Goal: Task Accomplishment & Management: Manage account settings

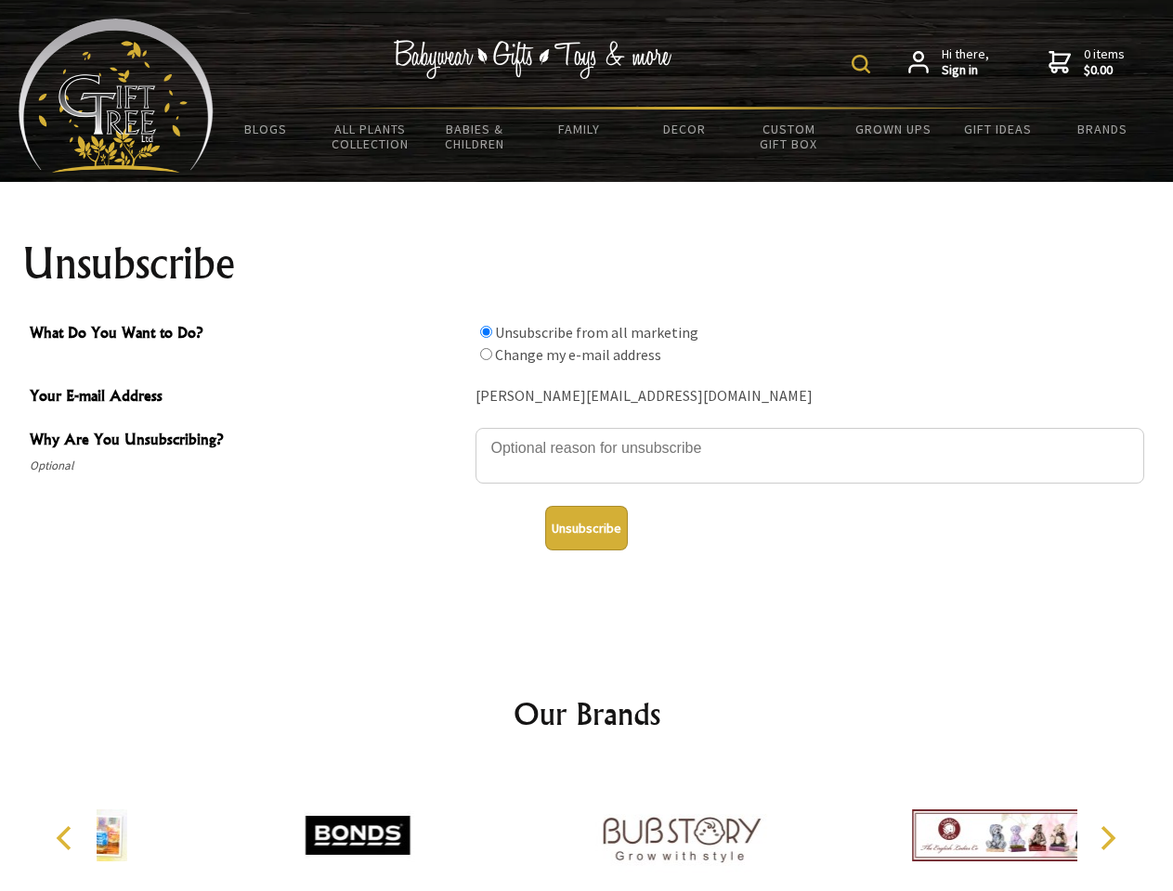
click at [864, 64] on img at bounding box center [860, 64] width 19 height 19
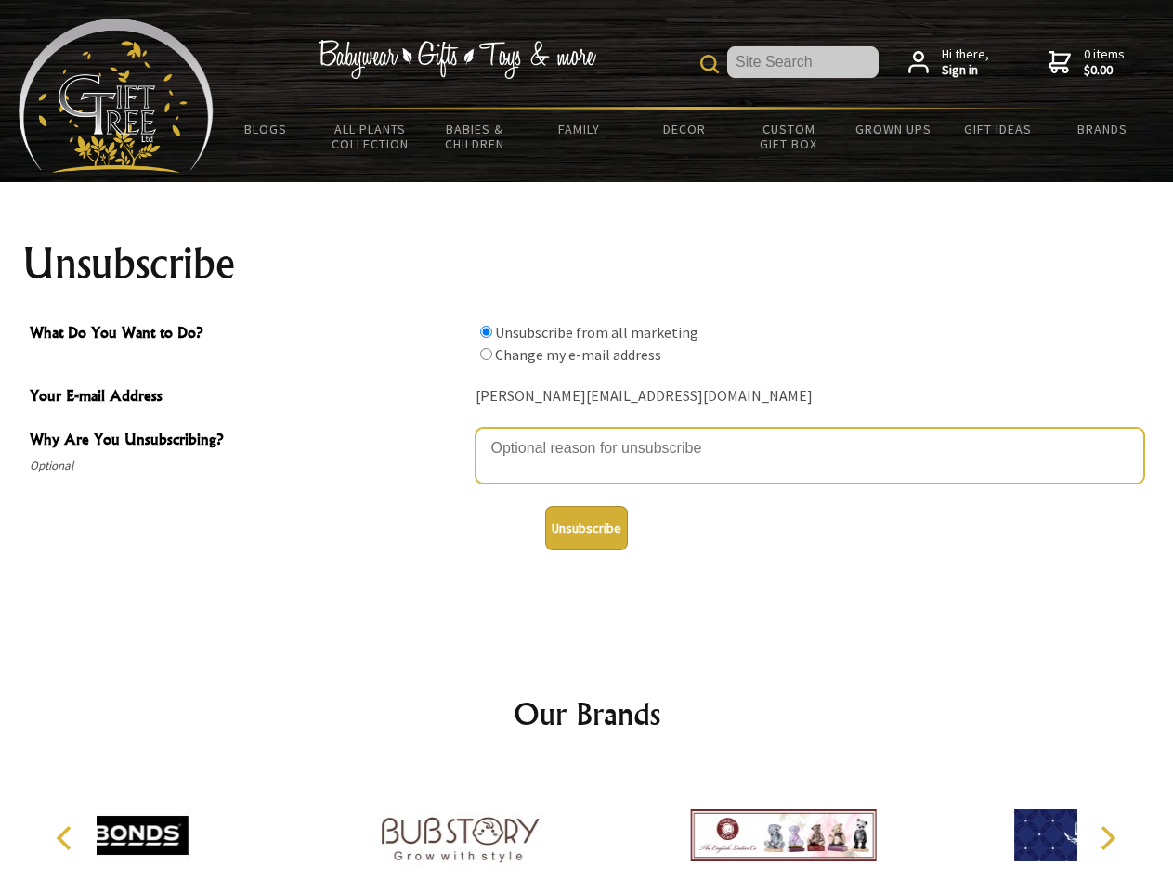
click at [587, 435] on textarea "Why Are You Unsubscribing?" at bounding box center [809, 456] width 669 height 56
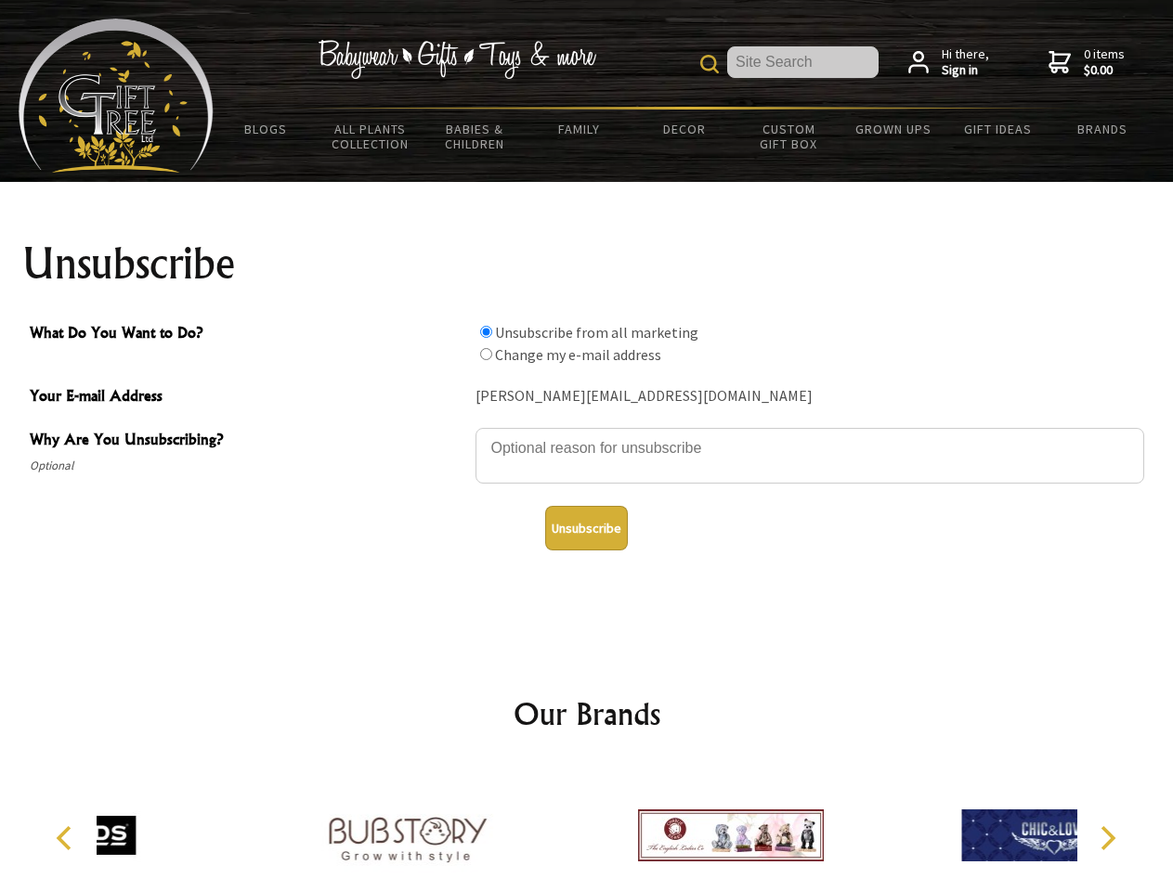
click at [486, 331] on input "What Do You Want to Do?" at bounding box center [486, 332] width 12 height 12
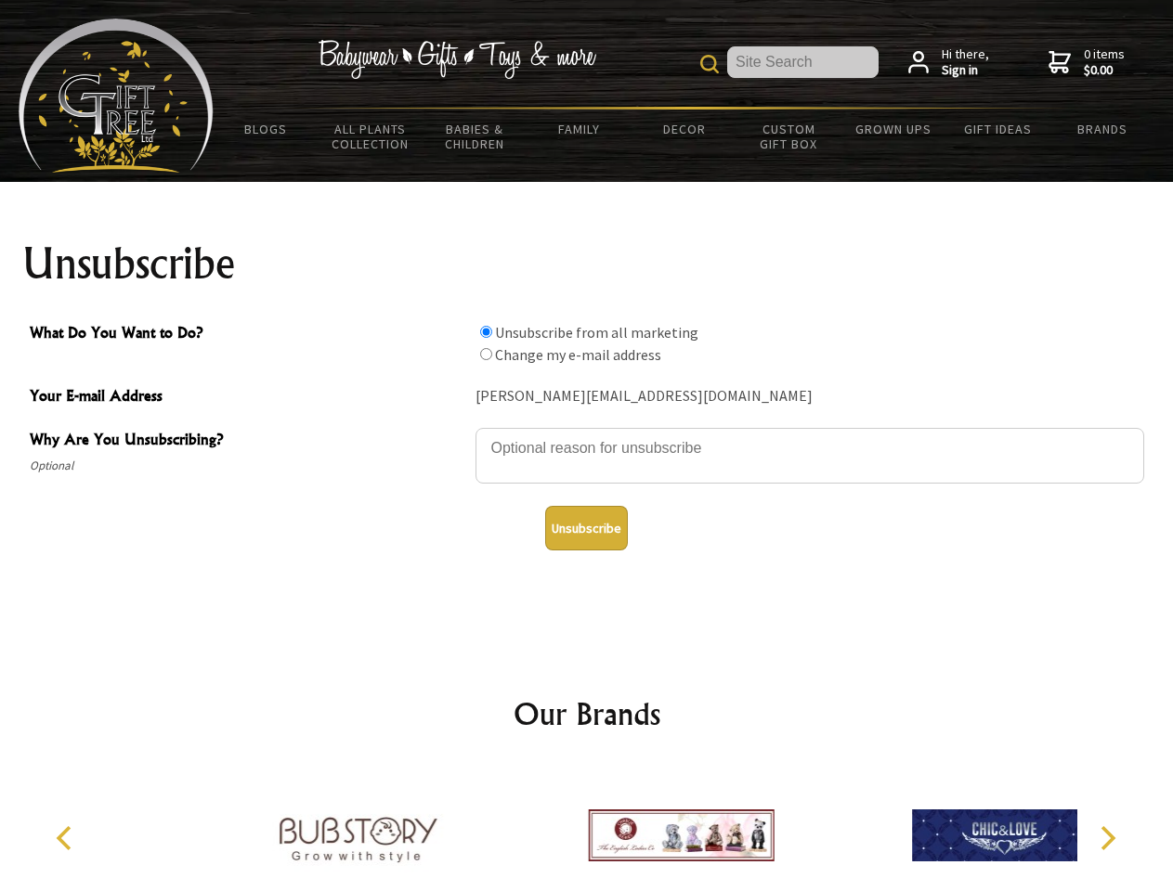
click at [486, 354] on input "What Do You Want to Do?" at bounding box center [486, 354] width 12 height 12
radio input "true"
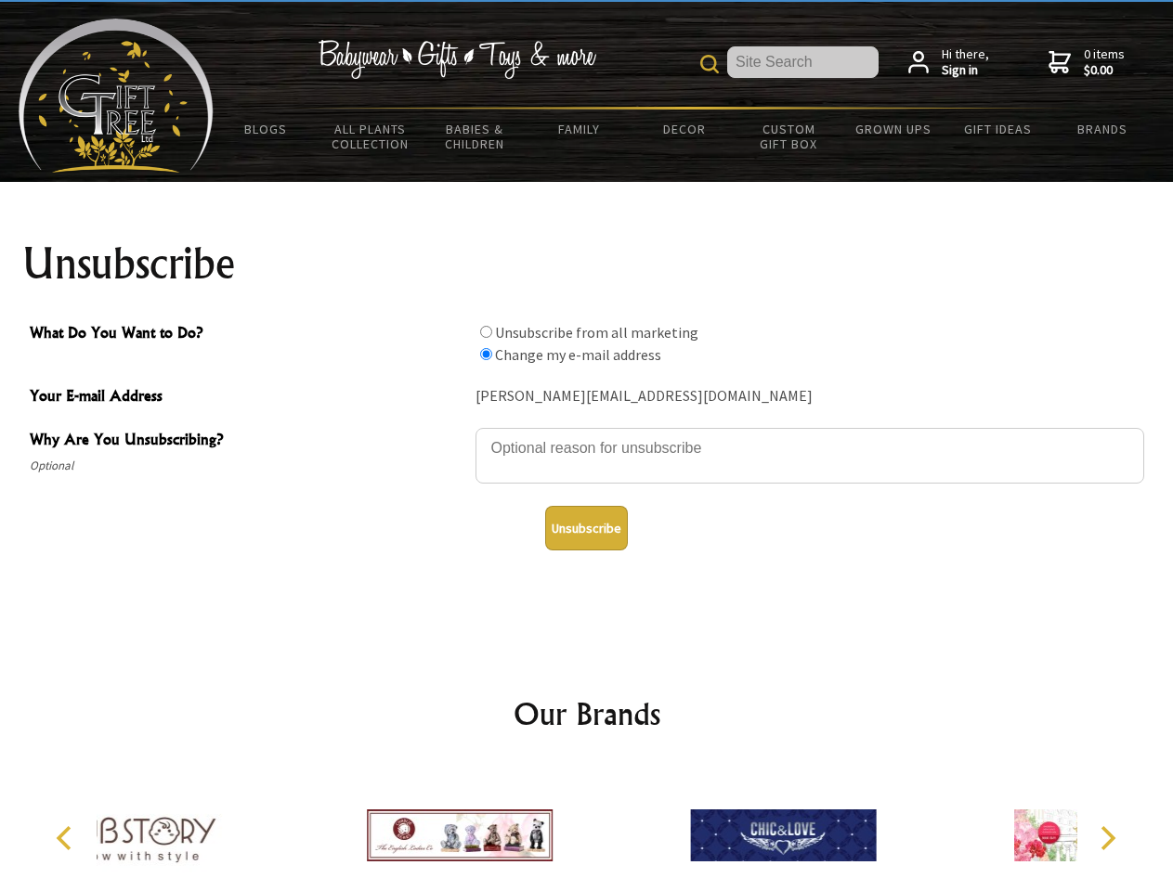
click at [586, 528] on button "Unsubscribe" at bounding box center [586, 528] width 83 height 45
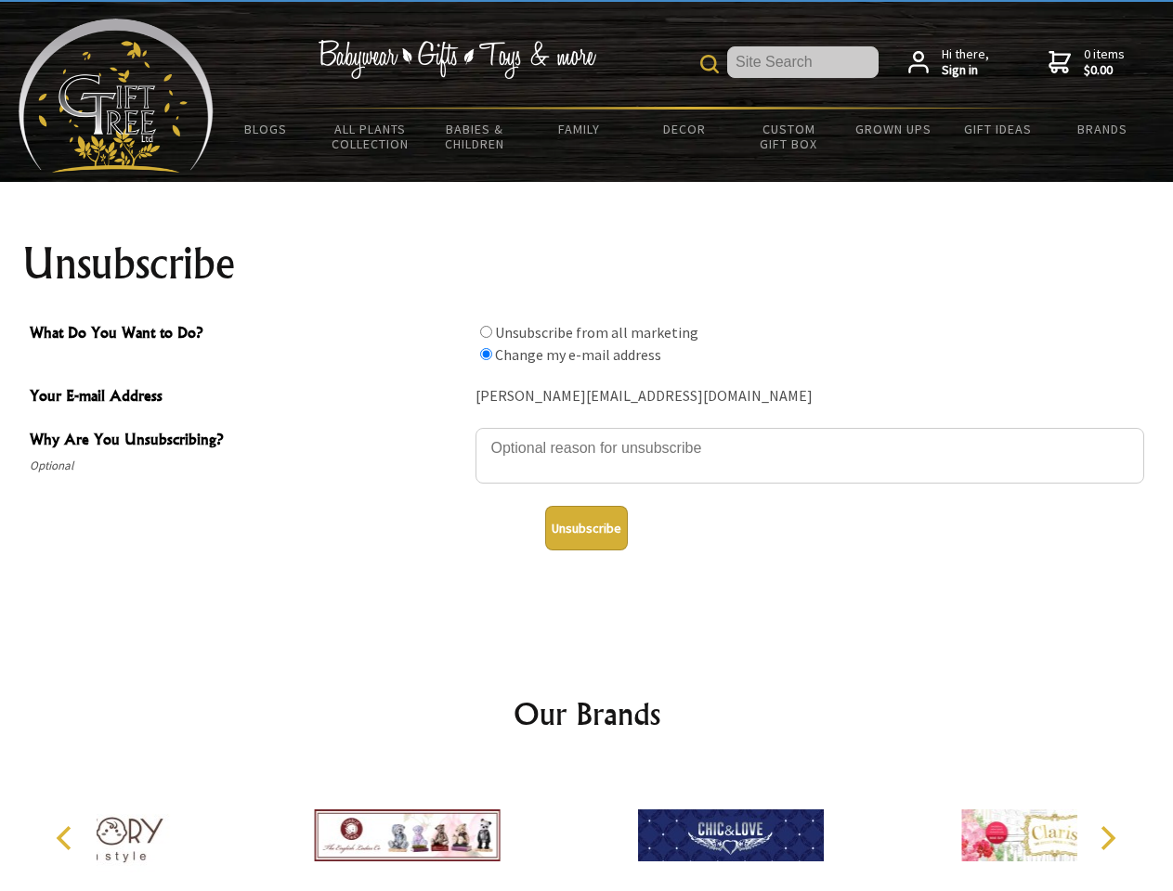
click at [587, 828] on div at bounding box center [730, 838] width 323 height 145
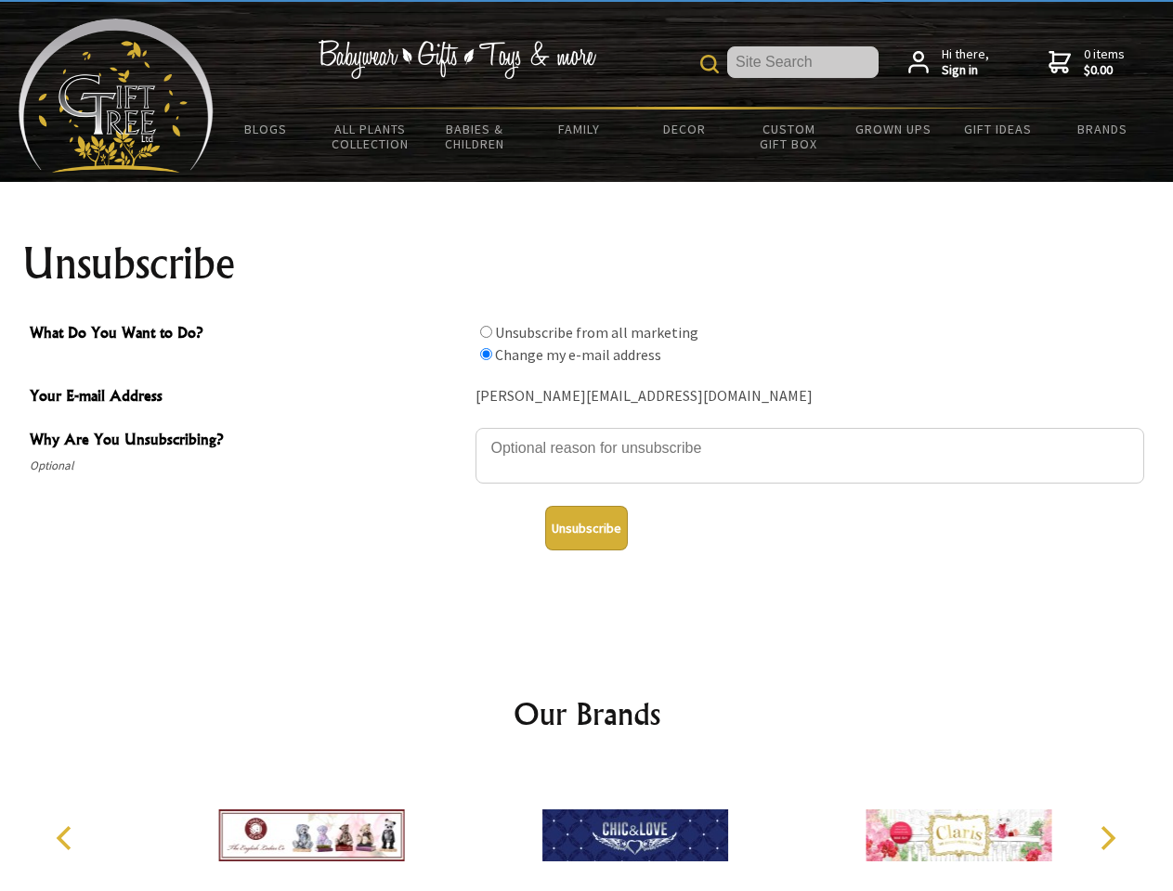
click at [67, 838] on icon "Previous" at bounding box center [66, 838] width 24 height 24
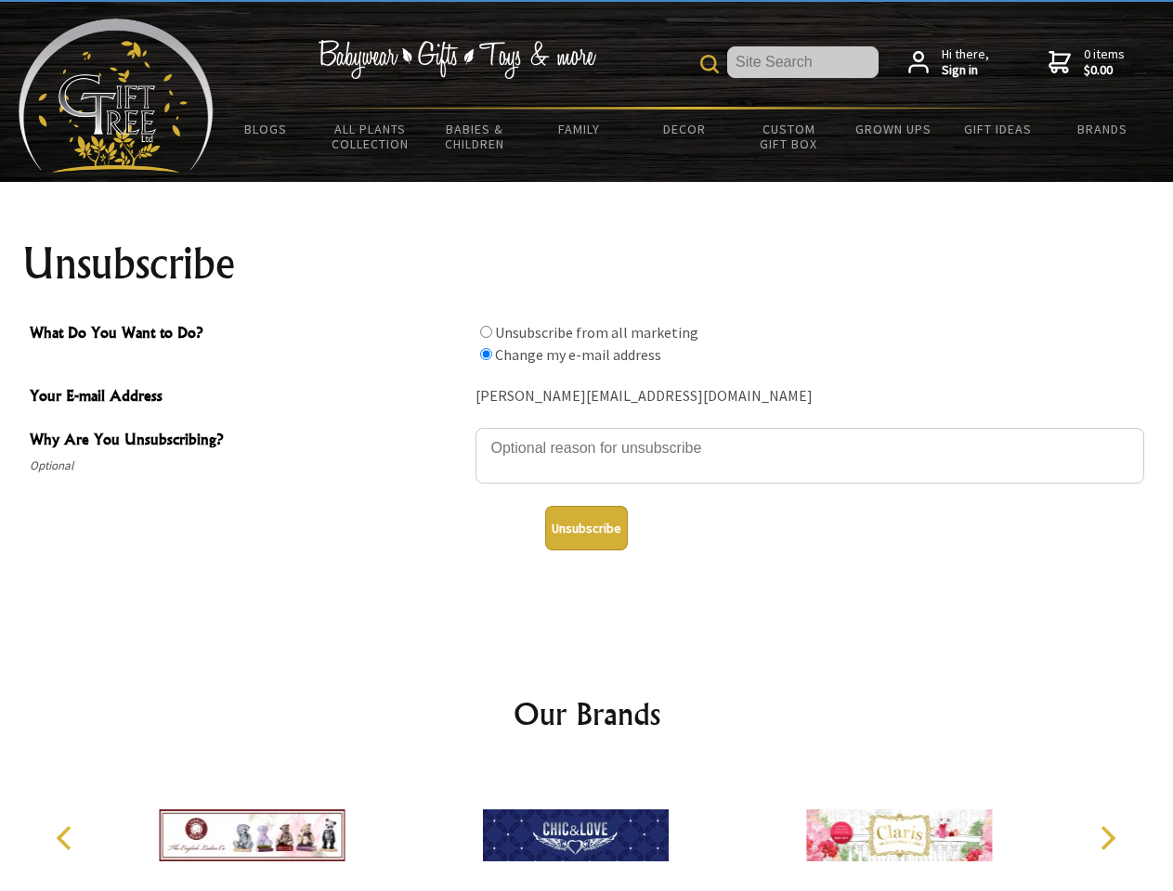
click at [1107, 838] on icon "Next" at bounding box center [1106, 838] width 24 height 24
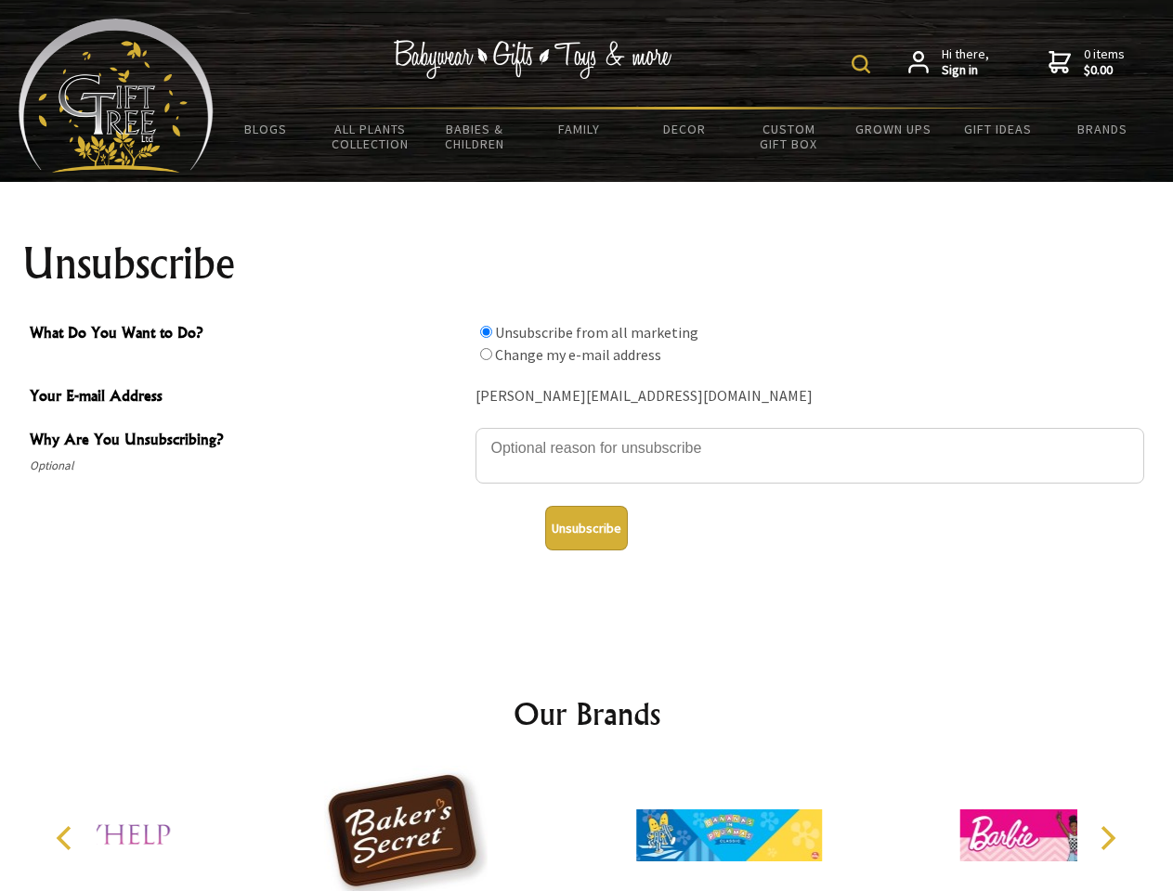
click at [864, 64] on img at bounding box center [860, 64] width 19 height 19
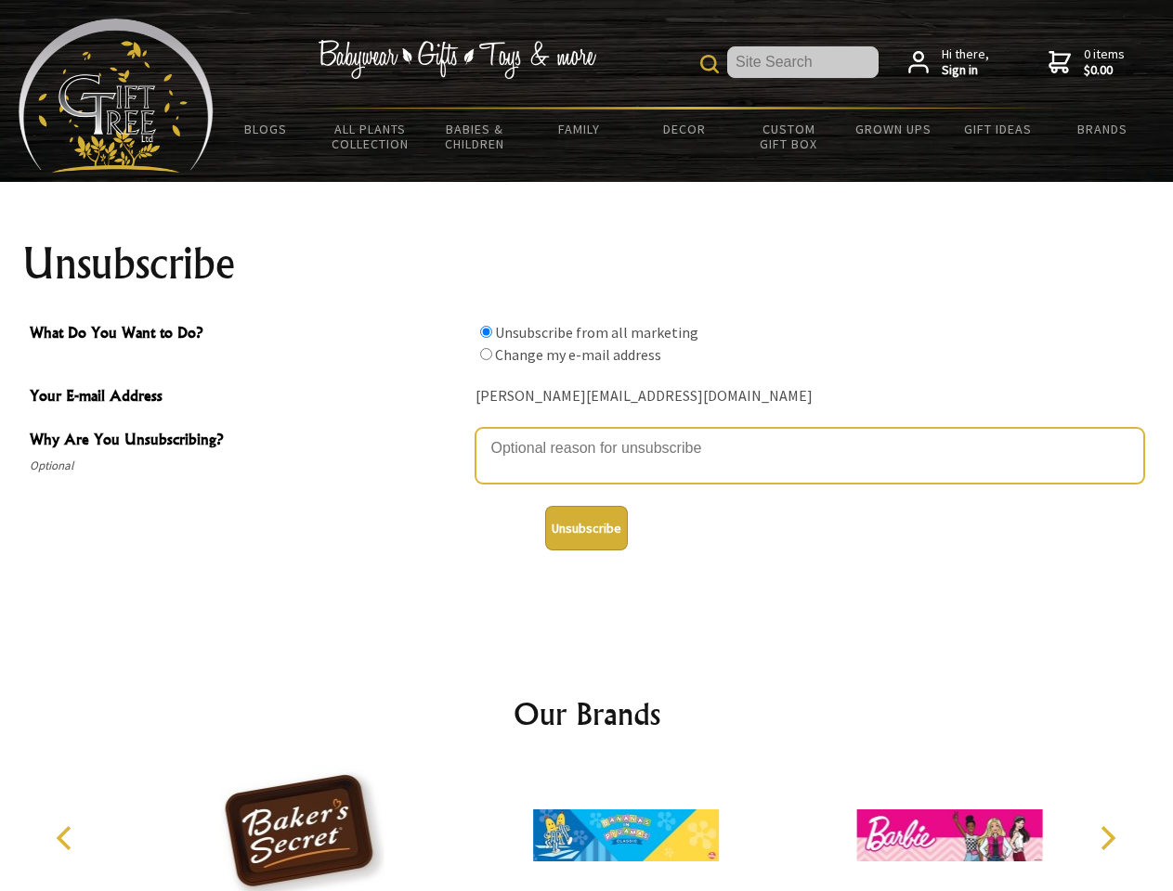
click at [587, 435] on textarea "Why Are You Unsubscribing?" at bounding box center [809, 456] width 669 height 56
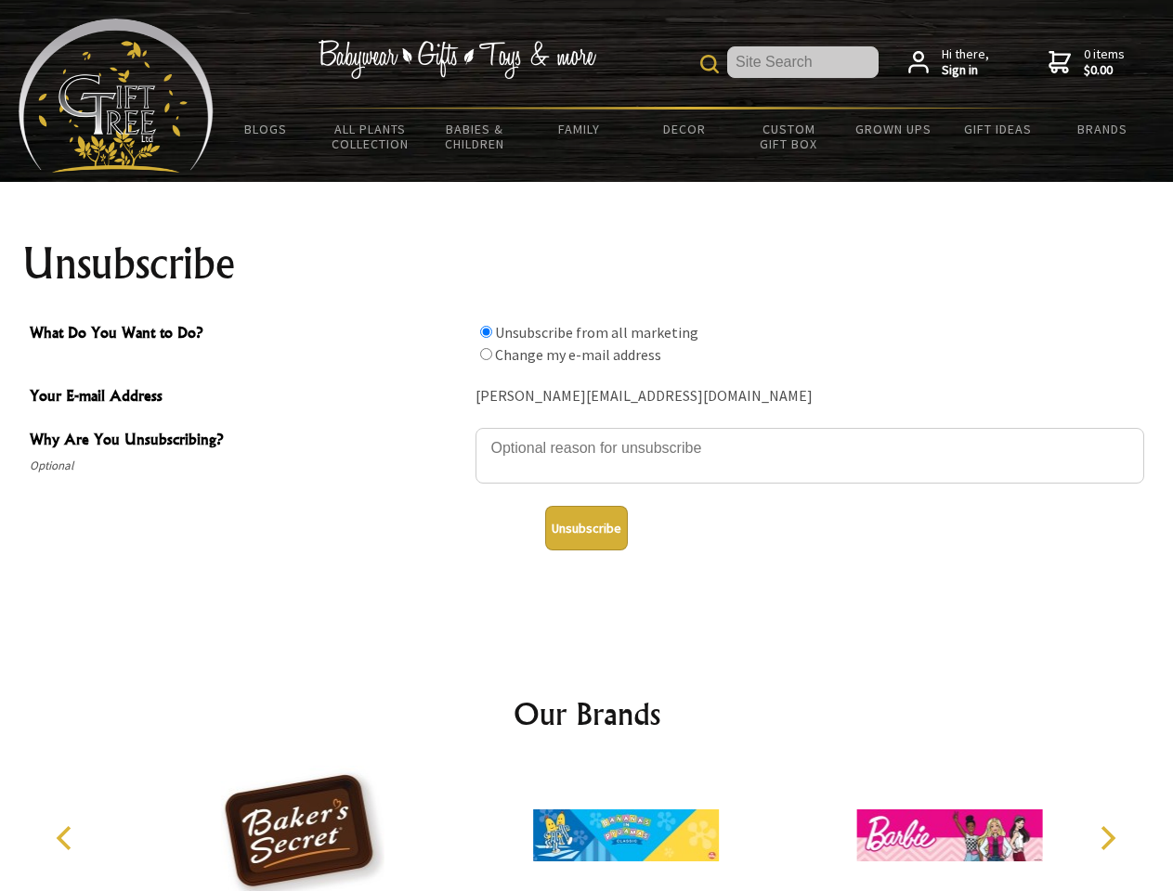
click at [486, 331] on input "What Do You Want to Do?" at bounding box center [486, 332] width 12 height 12
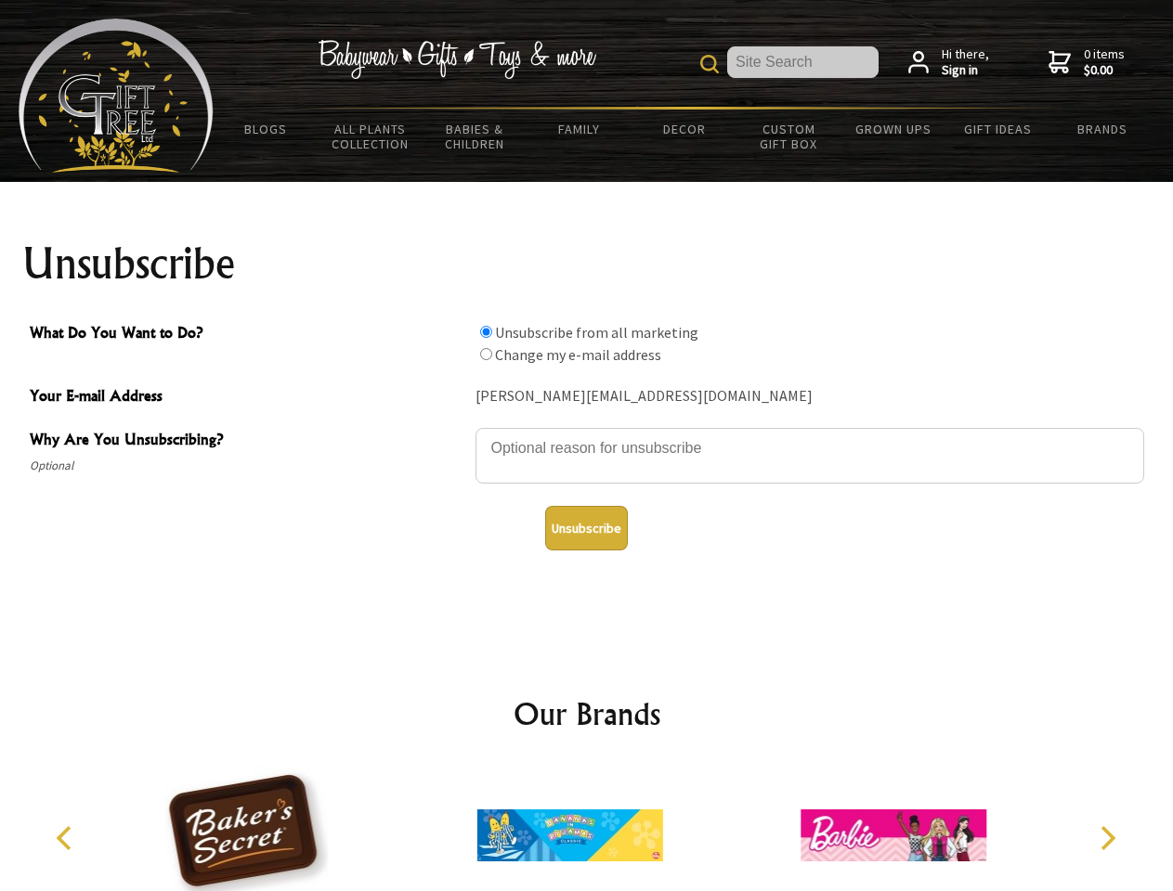
click at [486, 354] on input "What Do You Want to Do?" at bounding box center [486, 354] width 12 height 12
radio input "true"
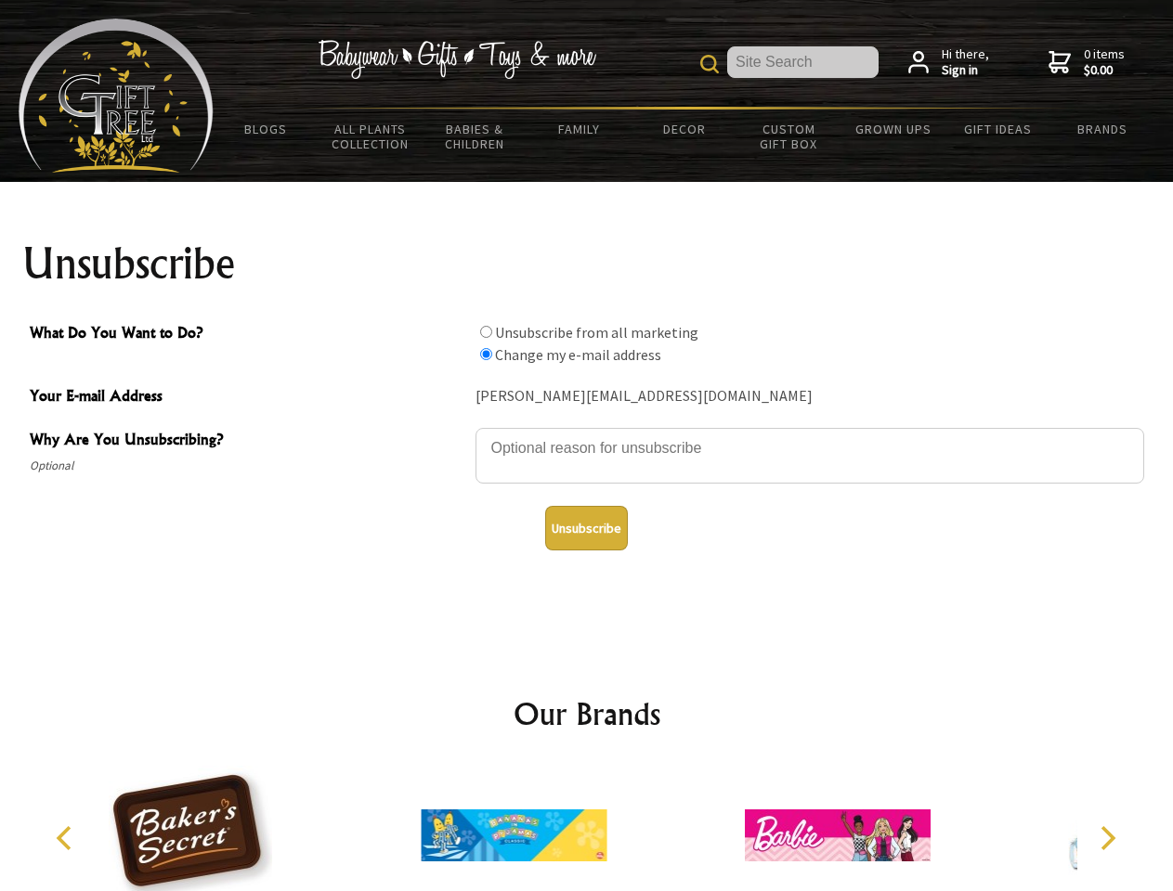
click at [586, 528] on button "Unsubscribe" at bounding box center [586, 528] width 83 height 45
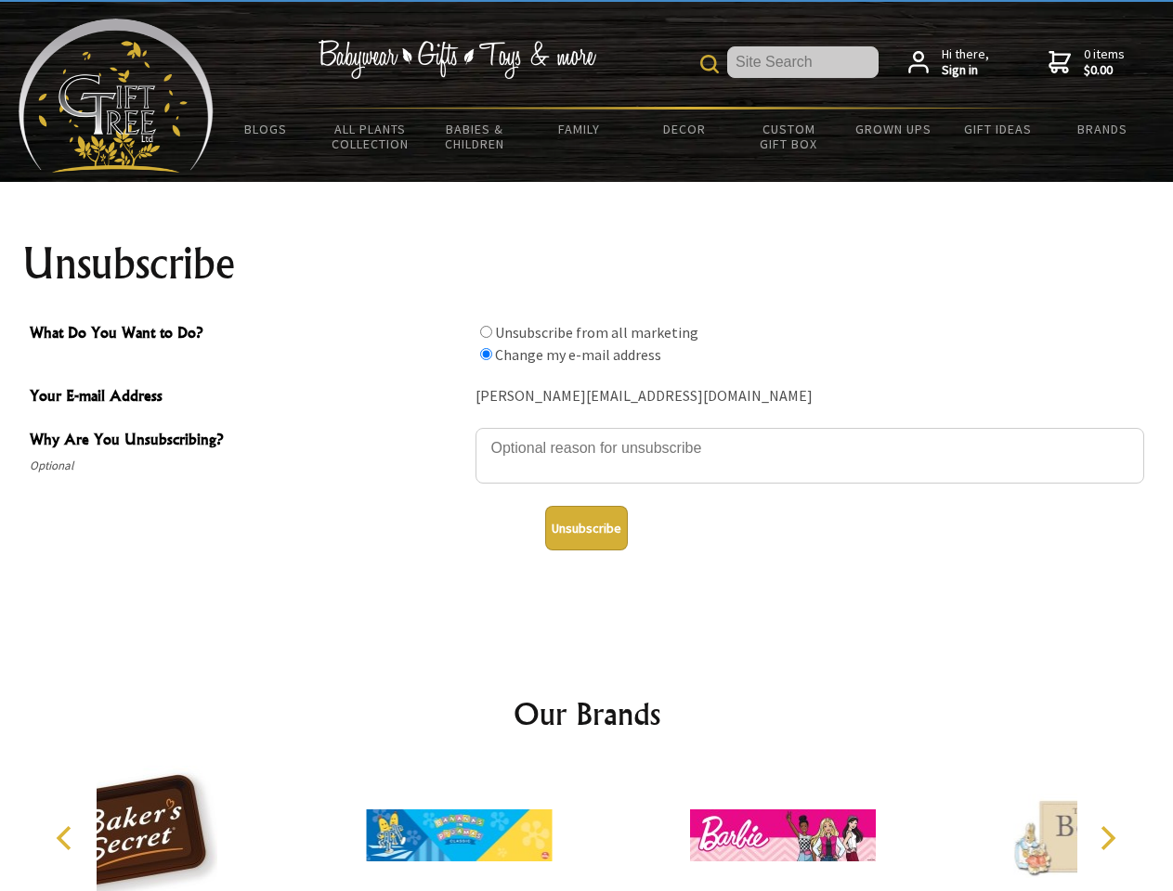
click at [587, 828] on div at bounding box center [458, 838] width 323 height 145
click at [67, 838] on icon "Previous" at bounding box center [66, 838] width 24 height 24
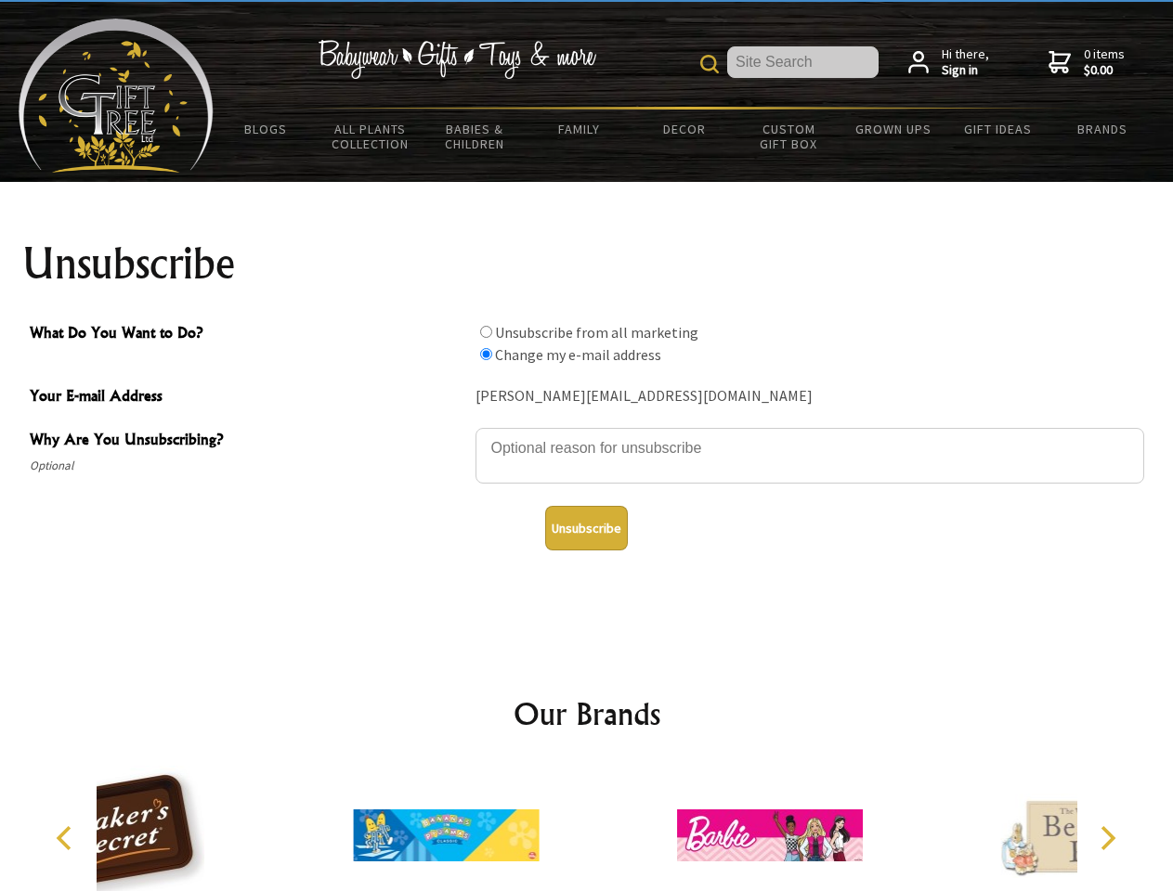
click at [1107, 838] on icon "Next" at bounding box center [1106, 838] width 24 height 24
